Goal: Task Accomplishment & Management: Complete application form

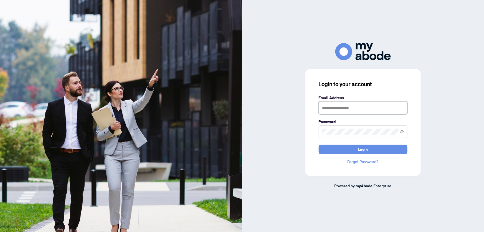
click at [356, 110] on input "text" at bounding box center [363, 107] width 89 height 13
type input "**********"
click at [366, 148] on span "Login" at bounding box center [363, 149] width 10 height 9
click at [365, 148] on span "Login" at bounding box center [363, 149] width 10 height 9
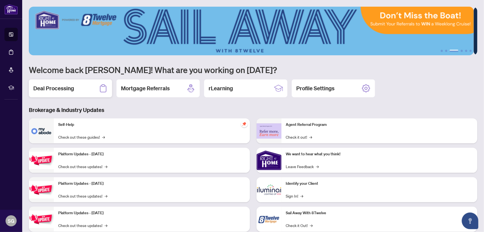
click at [49, 86] on h2 "Deal Processing" at bounding box center [53, 88] width 41 height 8
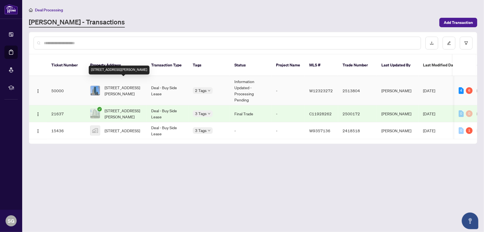
click at [128, 84] on span "[STREET_ADDRESS][PERSON_NAME]" at bounding box center [124, 90] width 38 height 12
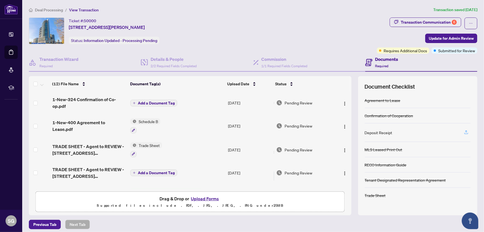
click at [465, 130] on icon "button" at bounding box center [466, 131] width 2 height 3
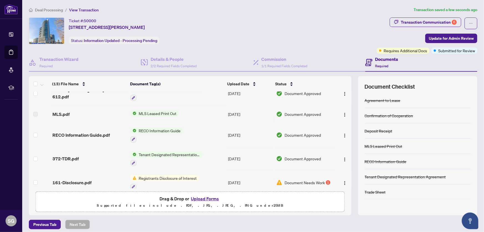
scroll to position [151, 0]
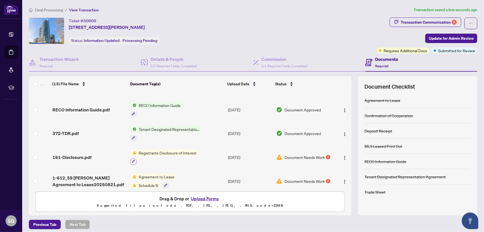
click at [132, 160] on icon "button" at bounding box center [133, 161] width 3 height 3
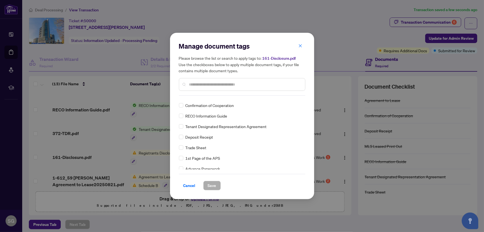
scroll to position [0, 0]
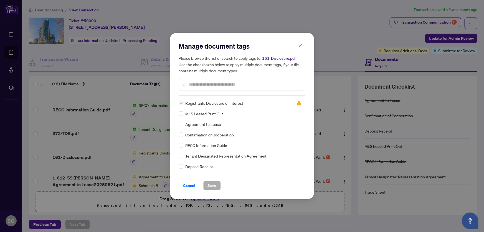
click at [181, 103] on label at bounding box center [181, 103] width 4 height 6
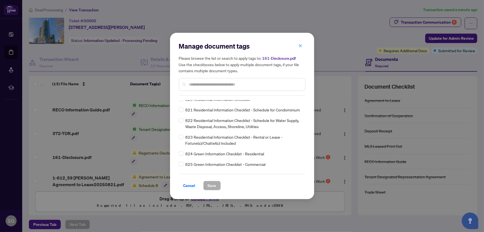
scroll to position [3920, 0]
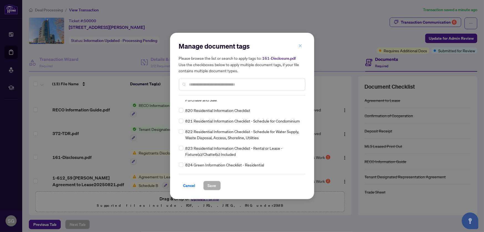
click at [302, 44] on icon "close" at bounding box center [301, 46] width 4 height 4
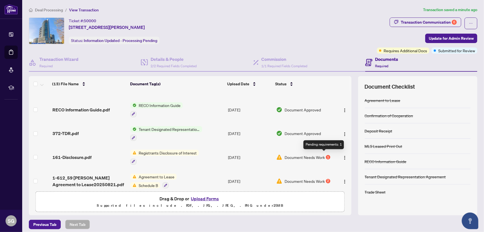
click at [326, 155] on div "1" at bounding box center [328, 157] width 4 height 4
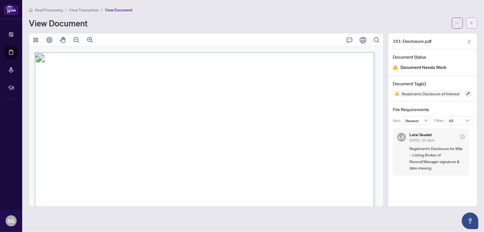
click at [472, 21] on icon "arrow-left" at bounding box center [472, 23] width 4 height 4
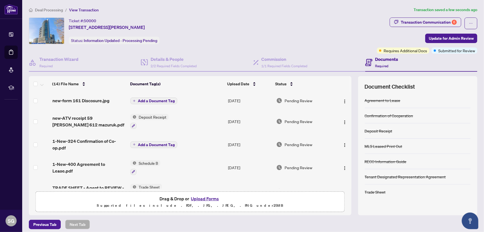
click at [155, 143] on span "Add a Document Tag" at bounding box center [156, 145] width 37 height 4
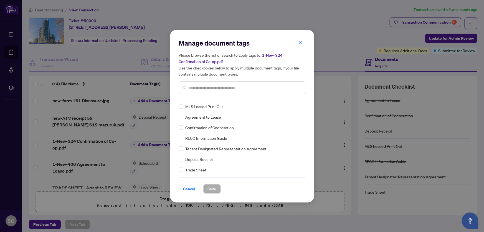
click at [211, 82] on div at bounding box center [242, 87] width 127 height 13
click at [212, 86] on input "text" at bounding box center [245, 88] width 112 height 6
type input "*"
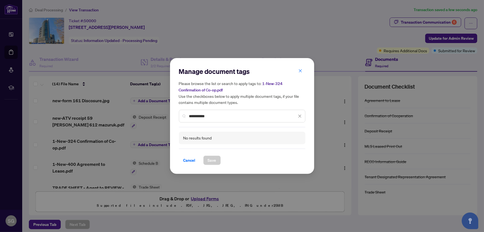
type input "**********"
click at [301, 69] on span "button" at bounding box center [301, 71] width 4 height 9
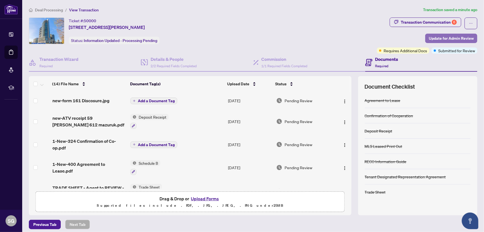
click at [450, 37] on span "Update for Admin Review" at bounding box center [451, 38] width 45 height 9
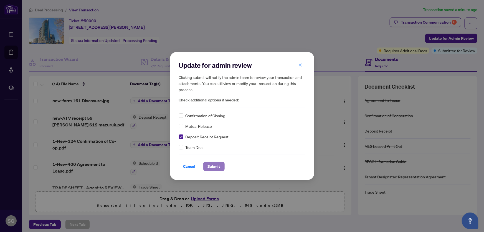
click at [214, 165] on span "Submit" at bounding box center [214, 166] width 12 height 9
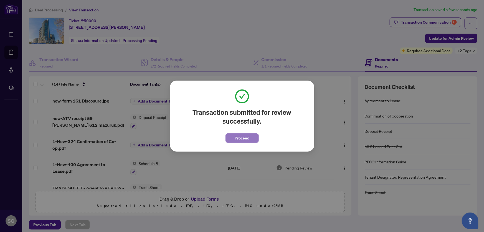
click at [243, 137] on span "Proceed" at bounding box center [242, 138] width 15 height 9
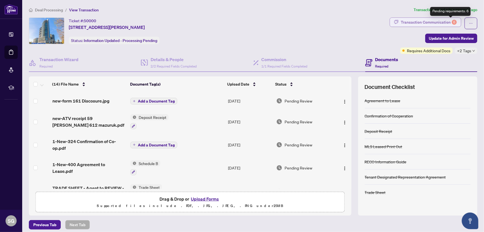
click at [452, 20] on div "6" at bounding box center [454, 22] width 5 height 5
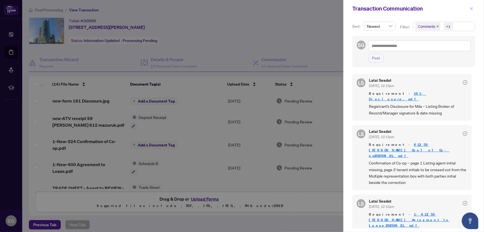
click at [472, 8] on icon "close" at bounding box center [471, 8] width 3 height 3
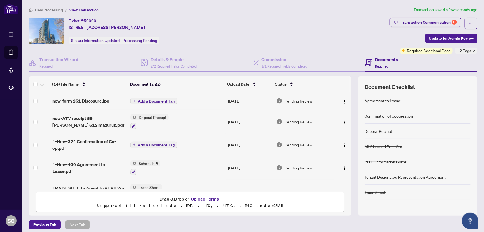
click at [348, 26] on div "Ticket #: 50000 612-59 Annie Craig Dr, Toronto, Ontario M8V 0C5, Canada Status:…" at bounding box center [208, 30] width 359 height 27
click at [439, 37] on span "Update for Admin Review" at bounding box center [451, 38] width 45 height 9
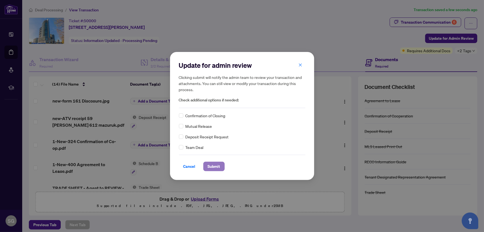
click at [212, 164] on span "Submit" at bounding box center [214, 166] width 12 height 9
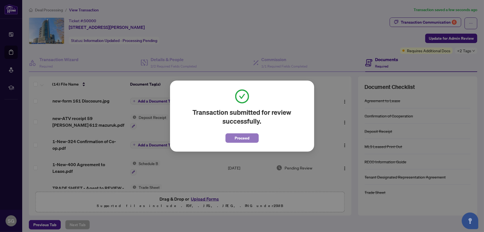
click at [239, 136] on span "Proceed" at bounding box center [242, 138] width 15 height 9
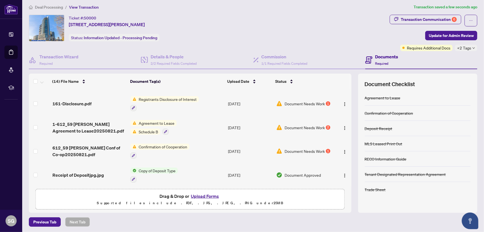
scroll to position [3, 0]
click at [454, 32] on span "Update for Admin Review" at bounding box center [451, 35] width 45 height 9
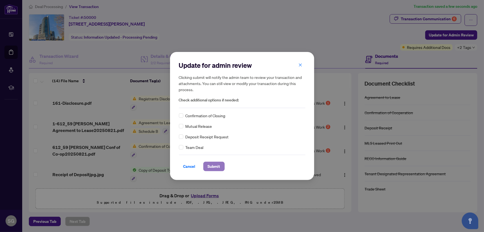
click at [214, 167] on span "Submit" at bounding box center [214, 166] width 12 height 9
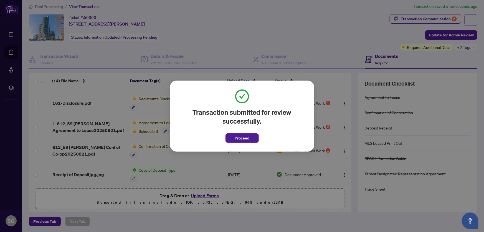
click at [245, 135] on span "Proceed" at bounding box center [242, 138] width 15 height 9
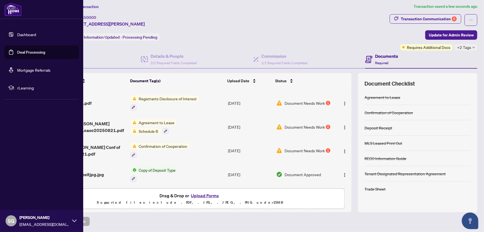
click at [11, 9] on img at bounding box center [12, 9] width 17 height 13
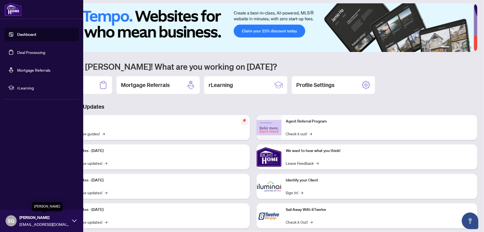
click at [21, 216] on span "Seyed Ghafari" at bounding box center [44, 217] width 50 height 6
click at [19, 188] on span "Logout" at bounding box center [22, 187] width 12 height 9
